Goal: Task Accomplishment & Management: Use online tool/utility

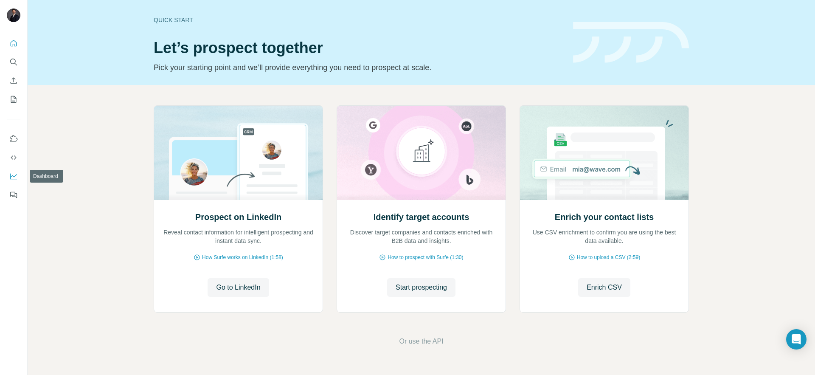
click at [15, 176] on icon "Dashboard" at bounding box center [13, 176] width 8 height 8
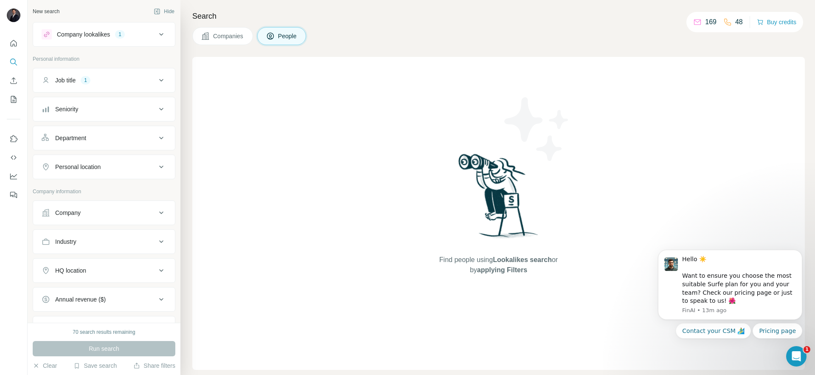
click at [402, 202] on div "Find people using Lookalikes search or by applying Filters" at bounding box center [498, 213] width 613 height 313
click at [161, 34] on icon at bounding box center [161, 34] width 4 height 3
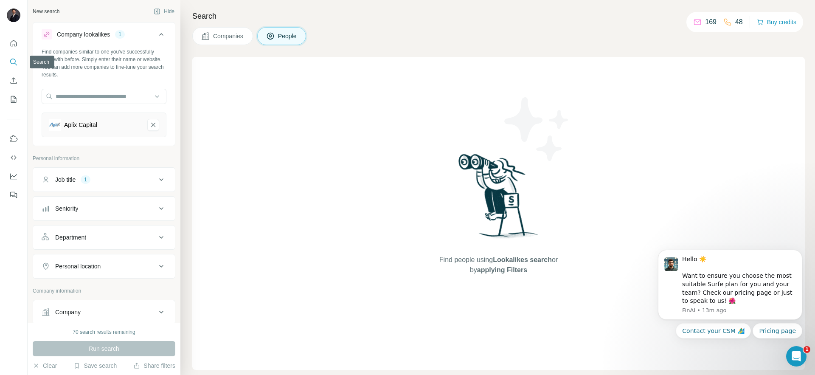
click at [8, 62] on button "Search" at bounding box center [14, 61] width 14 height 15
click at [14, 61] on icon "Search" at bounding box center [13, 62] width 8 height 8
click at [155, 122] on icon "Aplix Capital-remove-button" at bounding box center [153, 125] width 8 height 8
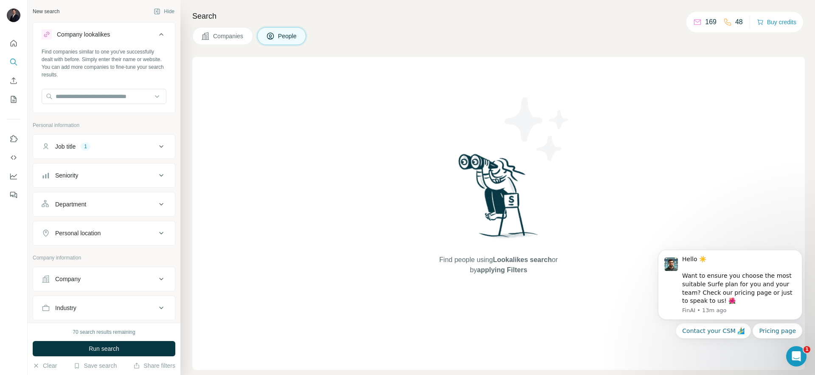
click at [141, 149] on div "Job title 1" at bounding box center [99, 146] width 115 height 8
click at [108, 188] on icon "button" at bounding box center [107, 186] width 7 height 7
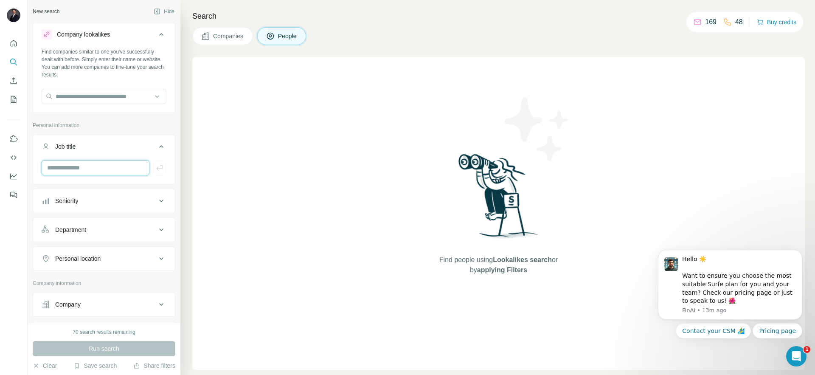
click at [96, 168] on input "text" at bounding box center [96, 167] width 108 height 15
type input "**********"
click at [162, 259] on icon at bounding box center [161, 258] width 4 height 3
click at [98, 279] on input "text" at bounding box center [104, 279] width 125 height 15
type input "****"
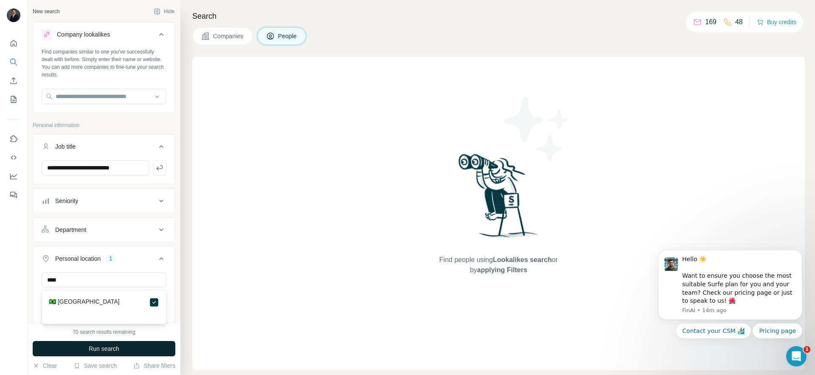
click at [132, 344] on button "Run search" at bounding box center [104, 348] width 143 height 15
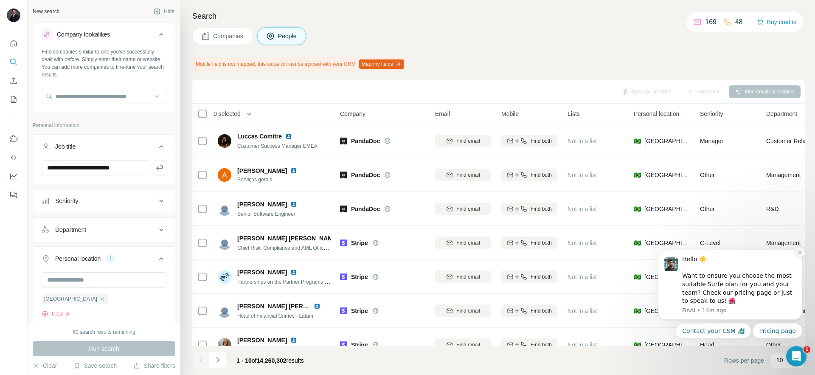
click at [800, 254] on icon "Dismiss notification" at bounding box center [800, 252] width 5 height 5
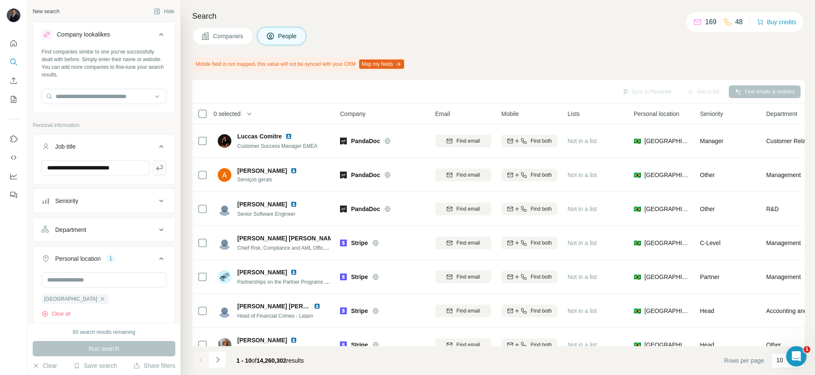
click at [158, 166] on icon "button" at bounding box center [159, 167] width 8 height 8
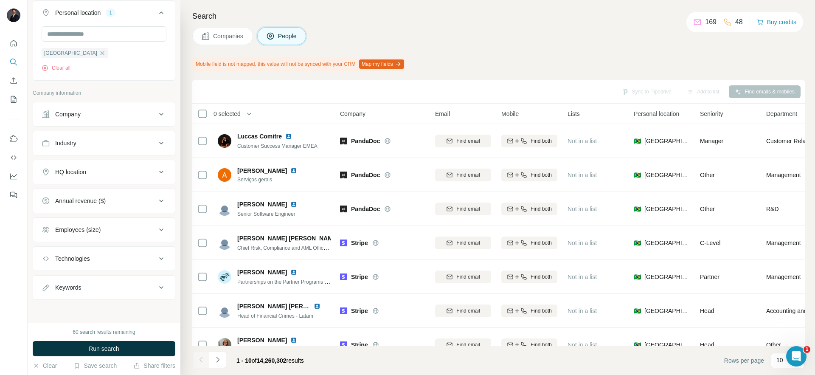
scroll to position [277, 0]
click at [77, 286] on div "Keywords" at bounding box center [68, 286] width 26 height 8
click at [62, 309] on input "text" at bounding box center [96, 307] width 108 height 15
type input "*****"
click at [159, 310] on icon "button" at bounding box center [159, 308] width 8 height 8
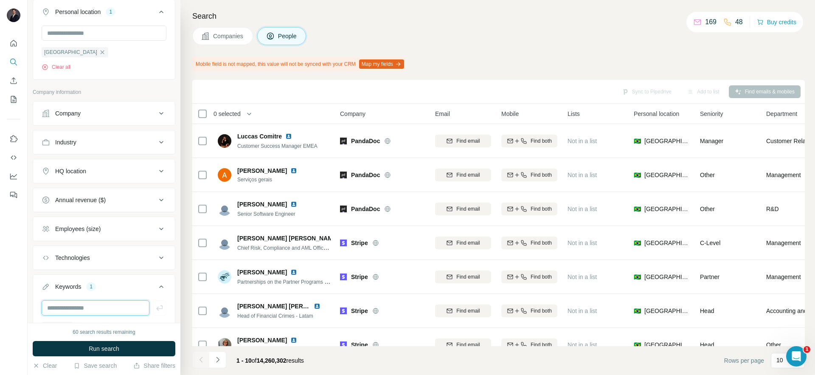
click at [107, 305] on input "text" at bounding box center [96, 307] width 108 height 15
type input "******"
click at [160, 315] on button "button" at bounding box center [160, 307] width 14 height 15
click at [120, 312] on input "text" at bounding box center [96, 307] width 108 height 15
type input "*"
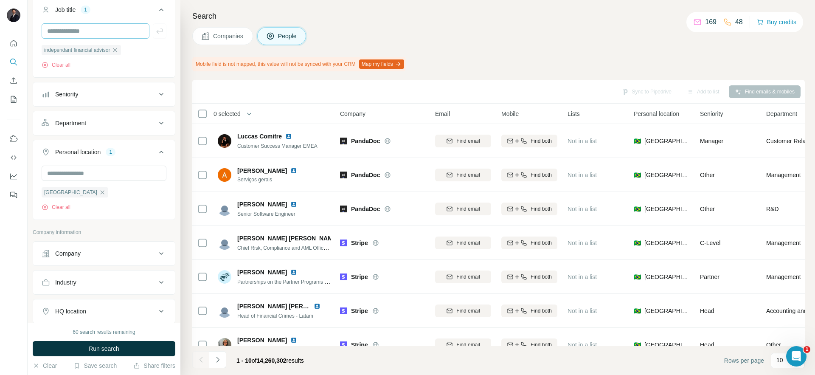
scroll to position [136, 0]
click at [102, 351] on span "Run search" at bounding box center [104, 348] width 31 height 8
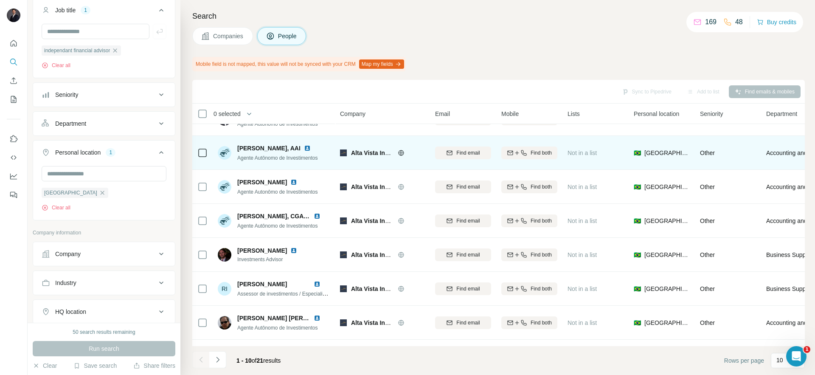
scroll to position [118, 0]
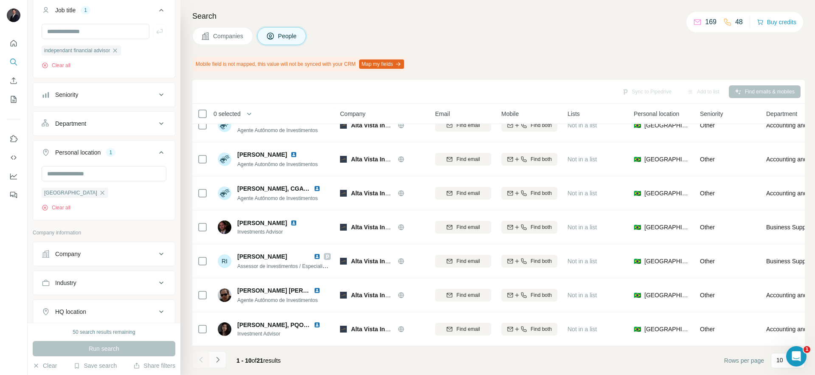
click at [219, 360] on icon "Navigate to next page" at bounding box center [218, 359] width 8 height 8
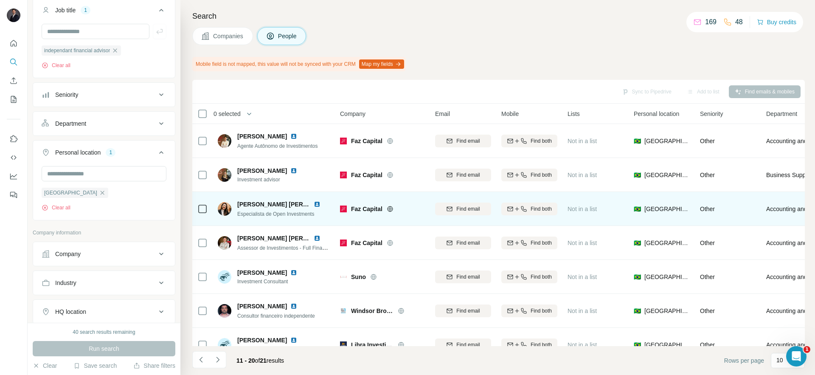
scroll to position [0, 0]
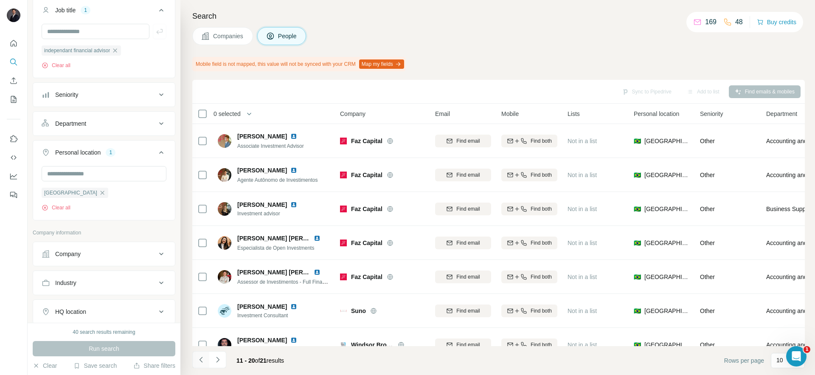
click at [201, 360] on icon "Navigate to previous page" at bounding box center [201, 359] width 8 height 8
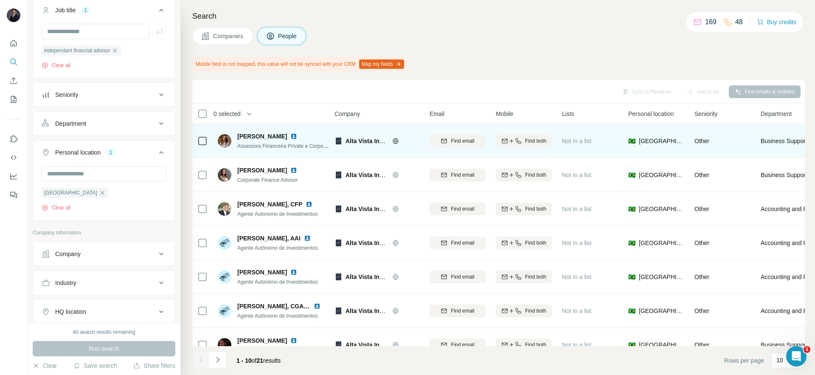
scroll to position [0, 8]
click at [296, 136] on div "[PERSON_NAME]" at bounding box center [283, 136] width 93 height 8
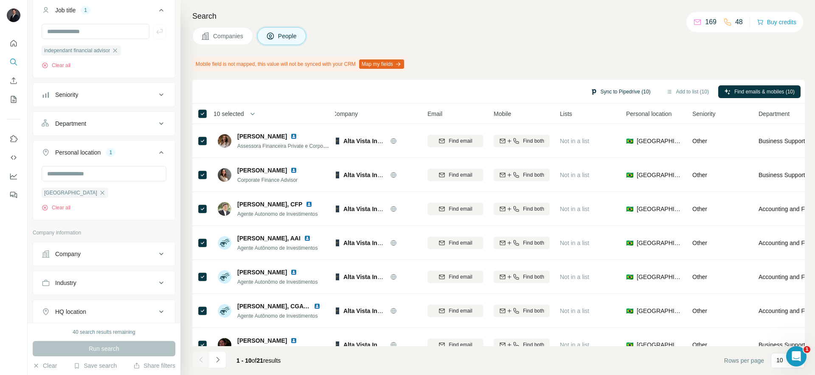
click at [627, 90] on button "Sync to Pipedrive (10)" at bounding box center [621, 91] width 72 height 13
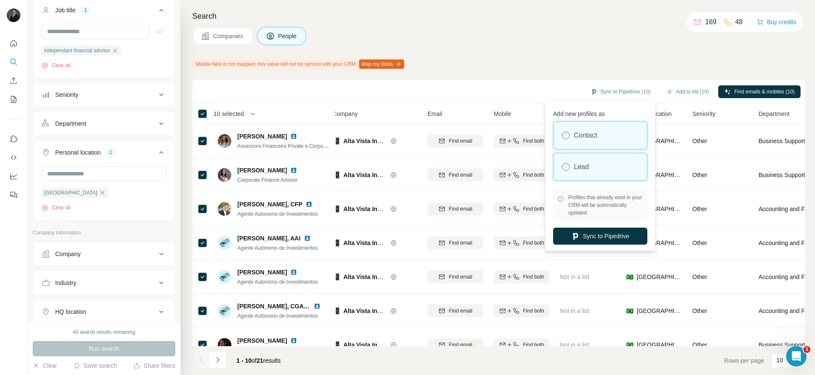
click at [584, 167] on label "Lead" at bounding box center [581, 167] width 15 height 10
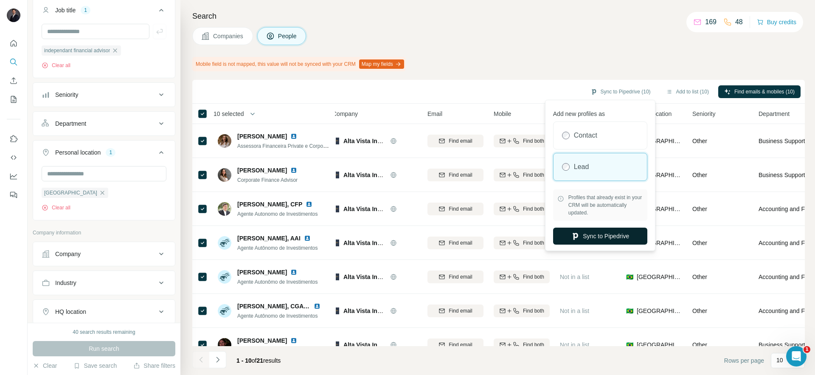
click at [630, 239] on button "Sync to Pipedrive" at bounding box center [600, 236] width 94 height 17
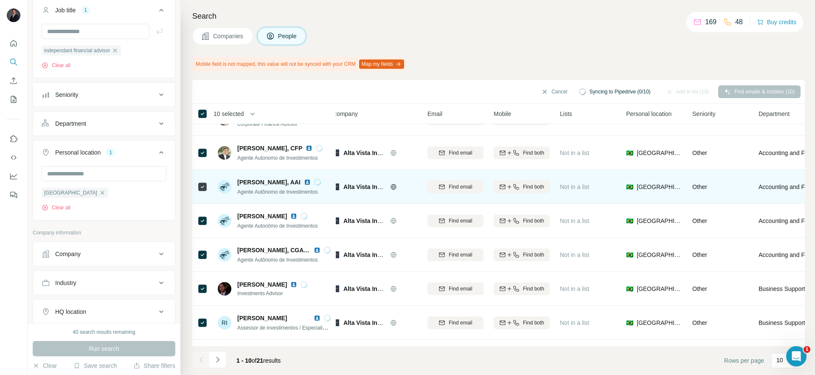
scroll to position [118, 8]
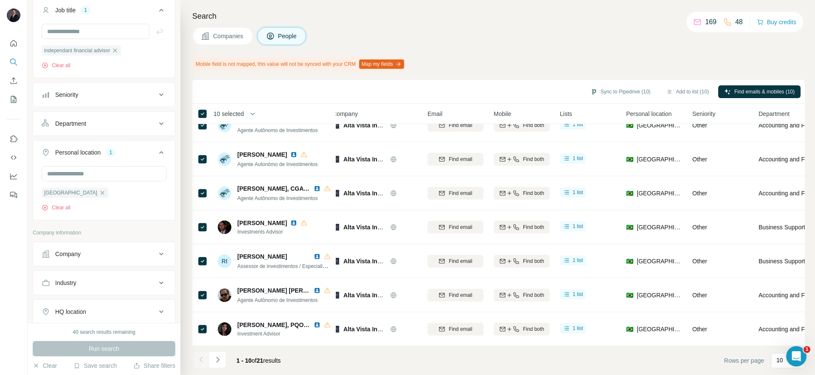
click at [397, 65] on button "Map my fields" at bounding box center [381, 63] width 45 height 9
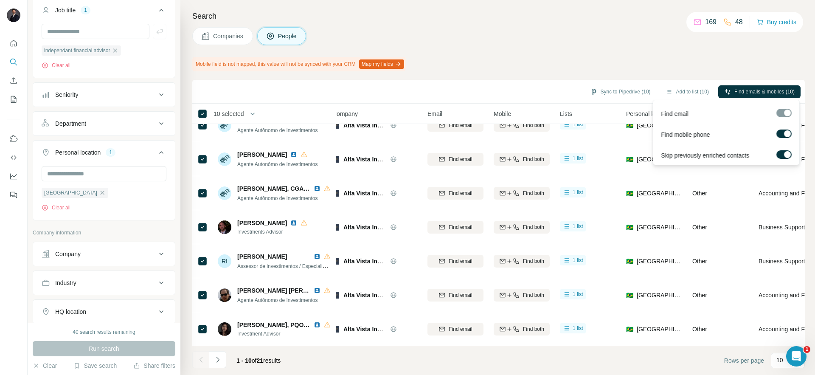
click at [782, 111] on div at bounding box center [783, 113] width 15 height 8
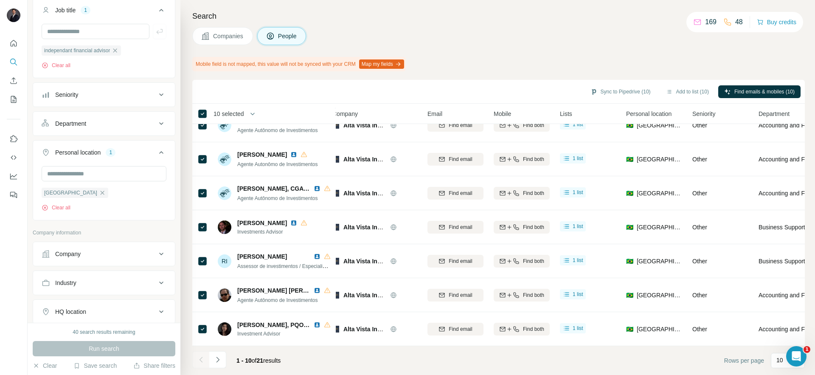
click at [608, 64] on div "Mobile field is not mapped, this value will not be synced with your CRM Map my …" at bounding box center [498, 64] width 613 height 14
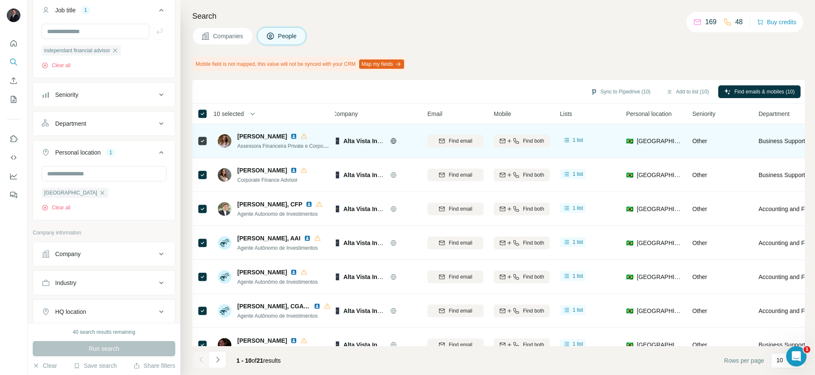
click at [252, 136] on span "[PERSON_NAME]" at bounding box center [262, 136] width 50 height 8
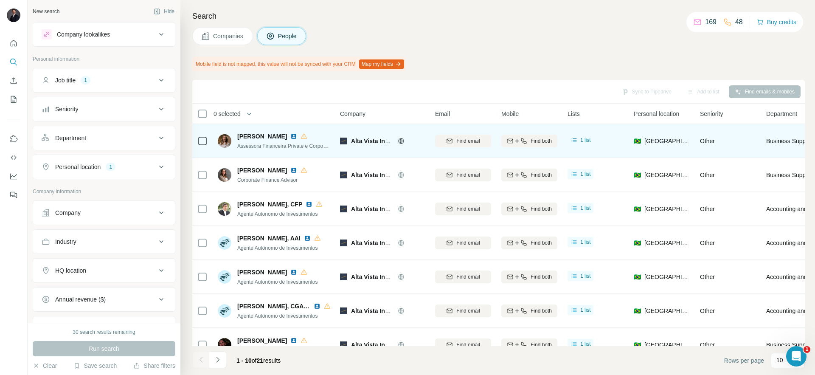
click at [256, 138] on span "[PERSON_NAME]" at bounding box center [262, 136] width 50 height 8
drag, startPoint x: 308, startPoint y: 135, endPoint x: 298, endPoint y: 138, distance: 11.1
click at [308, 135] on div "[PERSON_NAME]" at bounding box center [283, 136] width 93 height 8
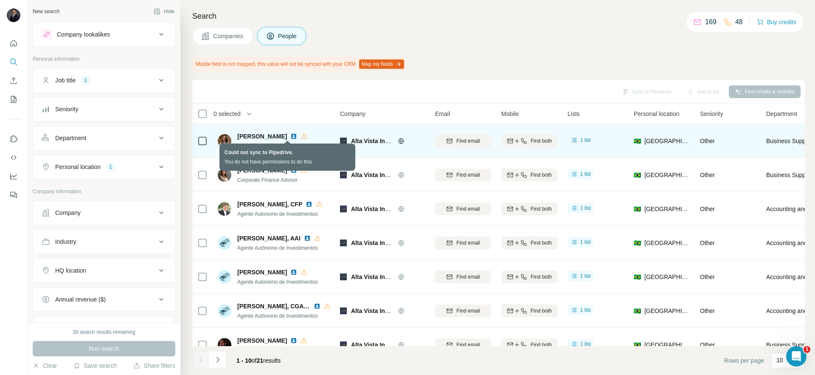
click at [301, 138] on icon at bounding box center [304, 136] width 7 height 7
